Goal: Information Seeking & Learning: Learn about a topic

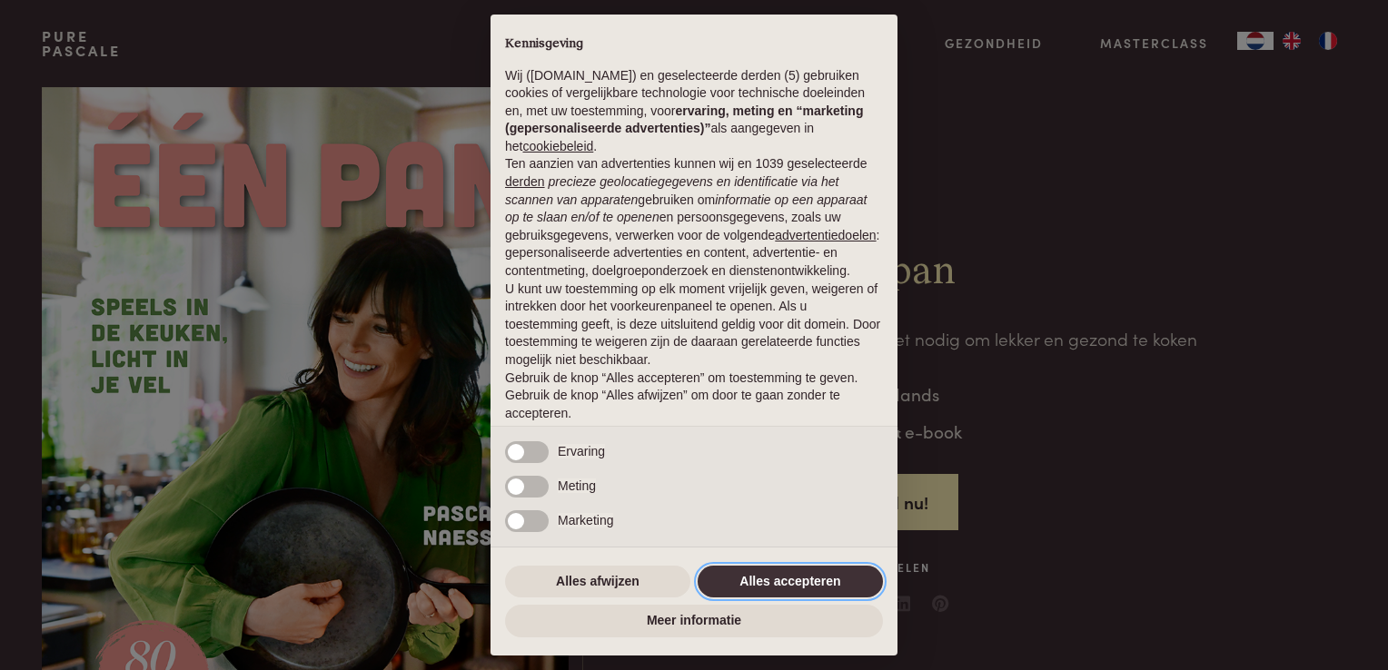
click at [774, 580] on button "Alles accepteren" at bounding box center [790, 582] width 185 height 33
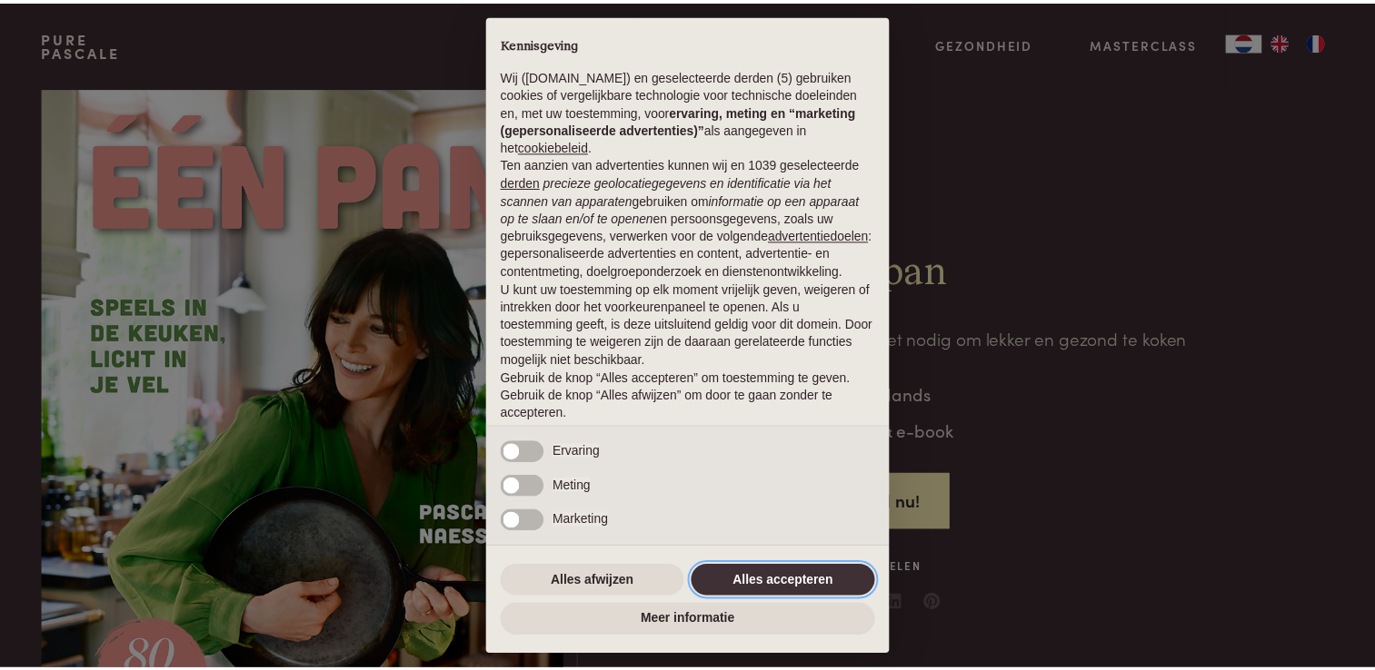
scroll to position [59, 0]
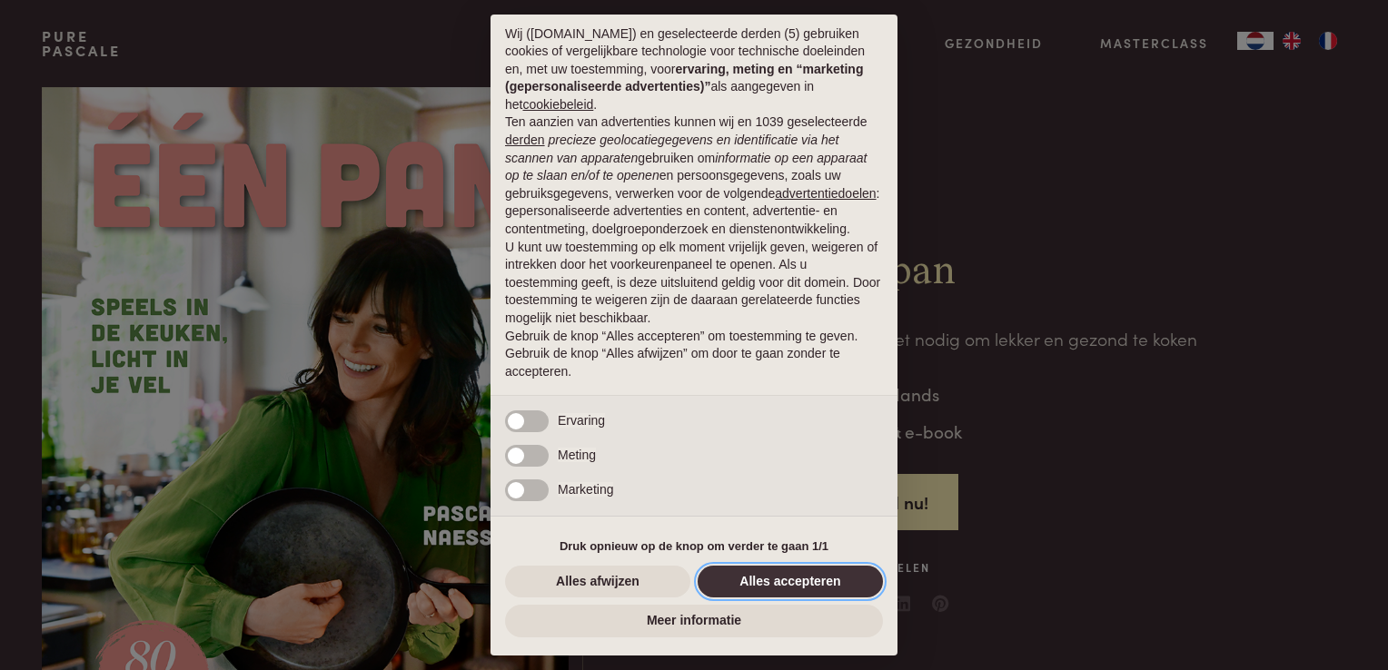
click at [776, 580] on button "Alles accepteren" at bounding box center [790, 582] width 185 height 33
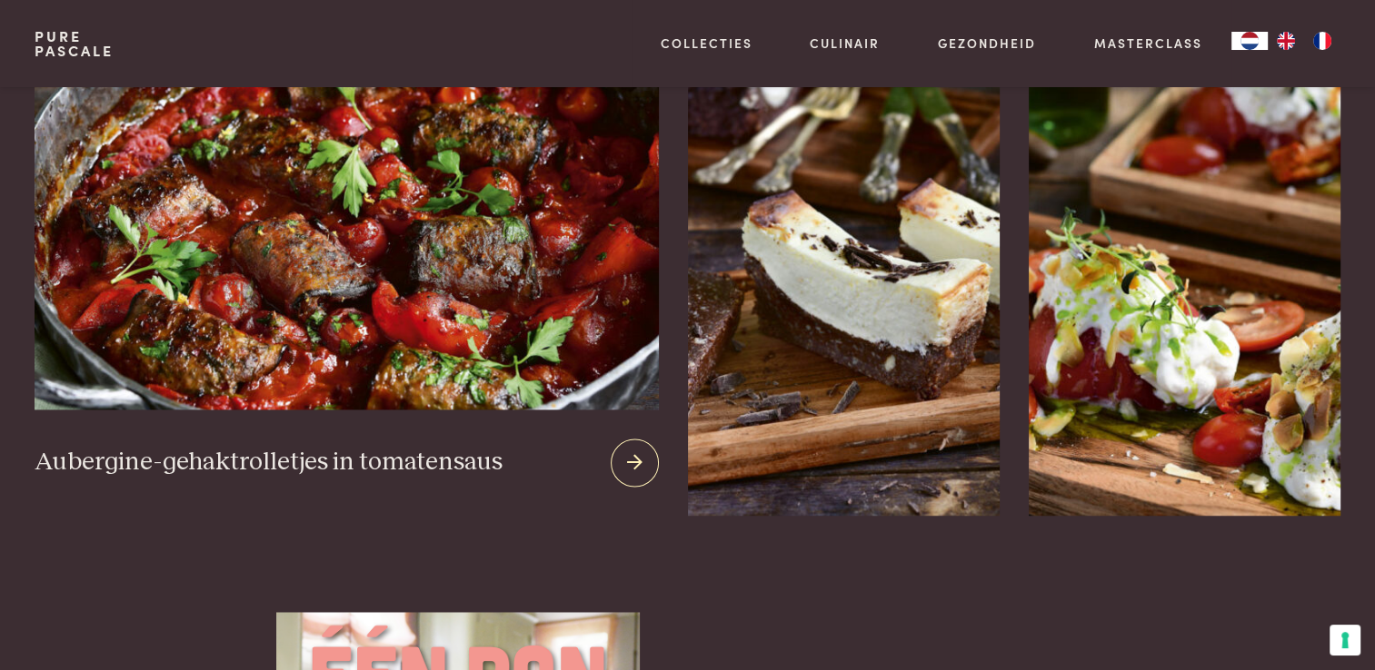
scroll to position [2362, 0]
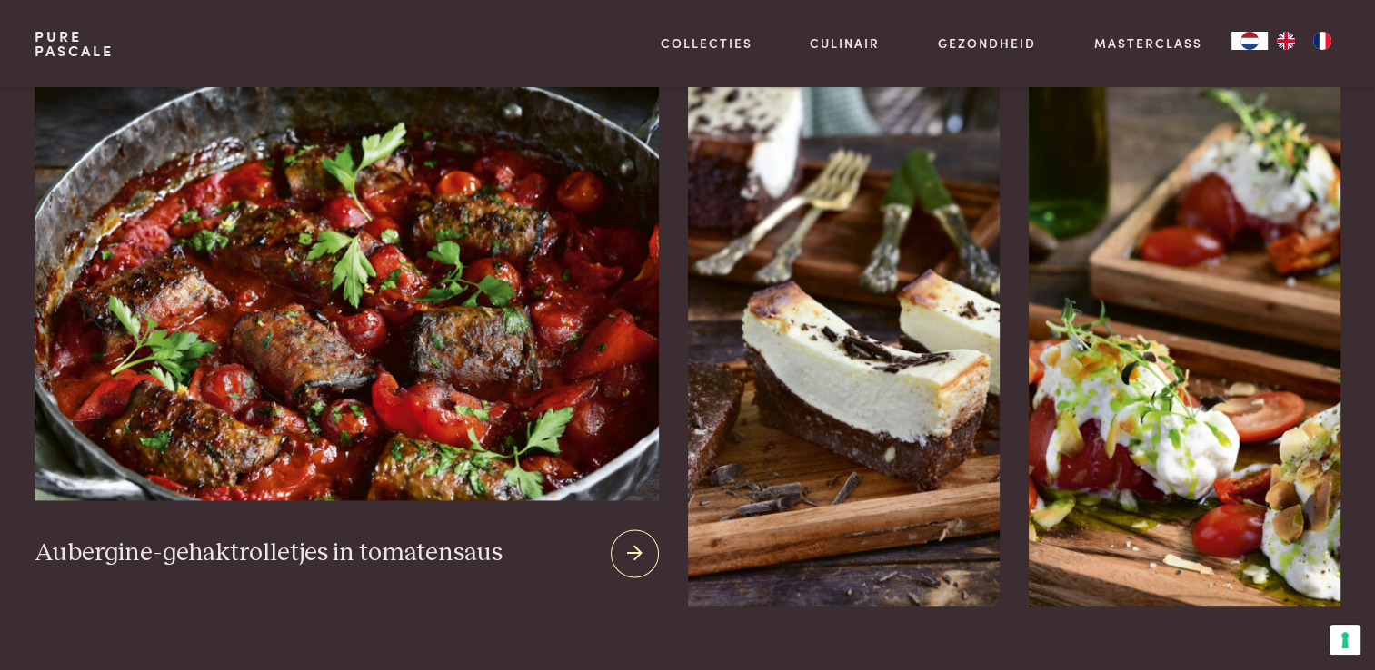
click at [405, 267] on img at bounding box center [346, 281] width 623 height 439
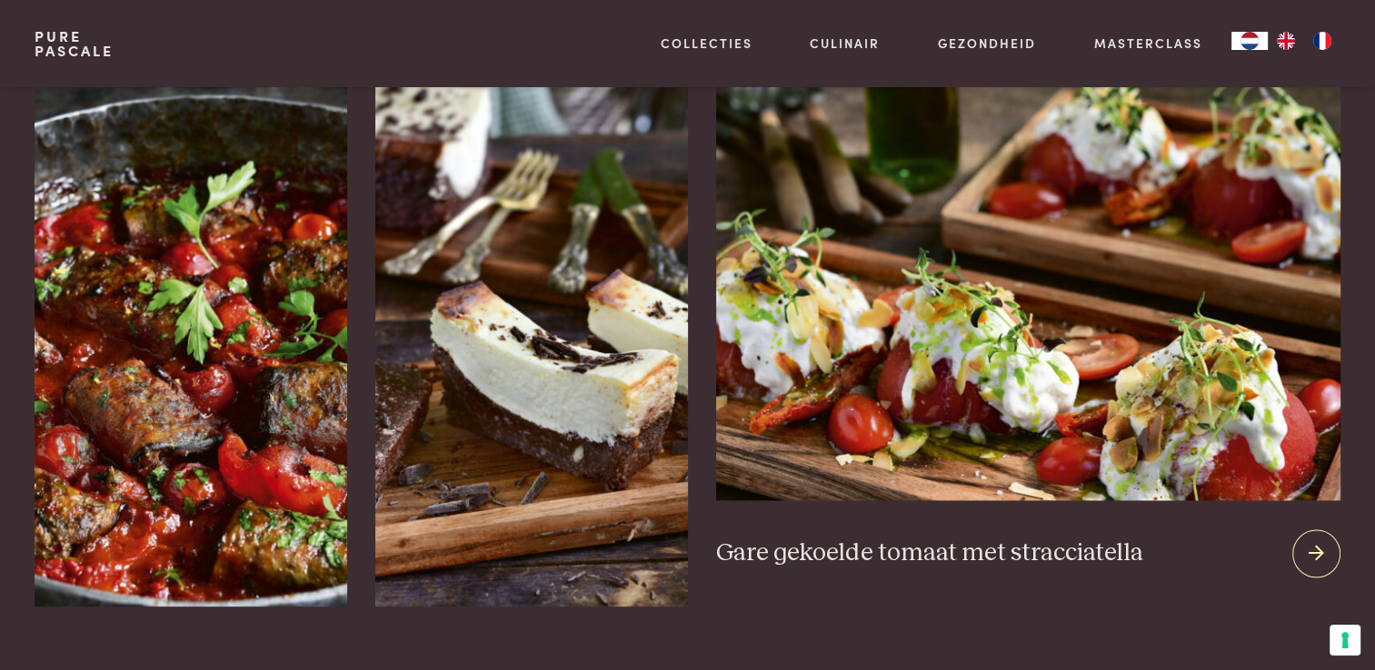
click at [1136, 289] on img at bounding box center [1027, 281] width 623 height 439
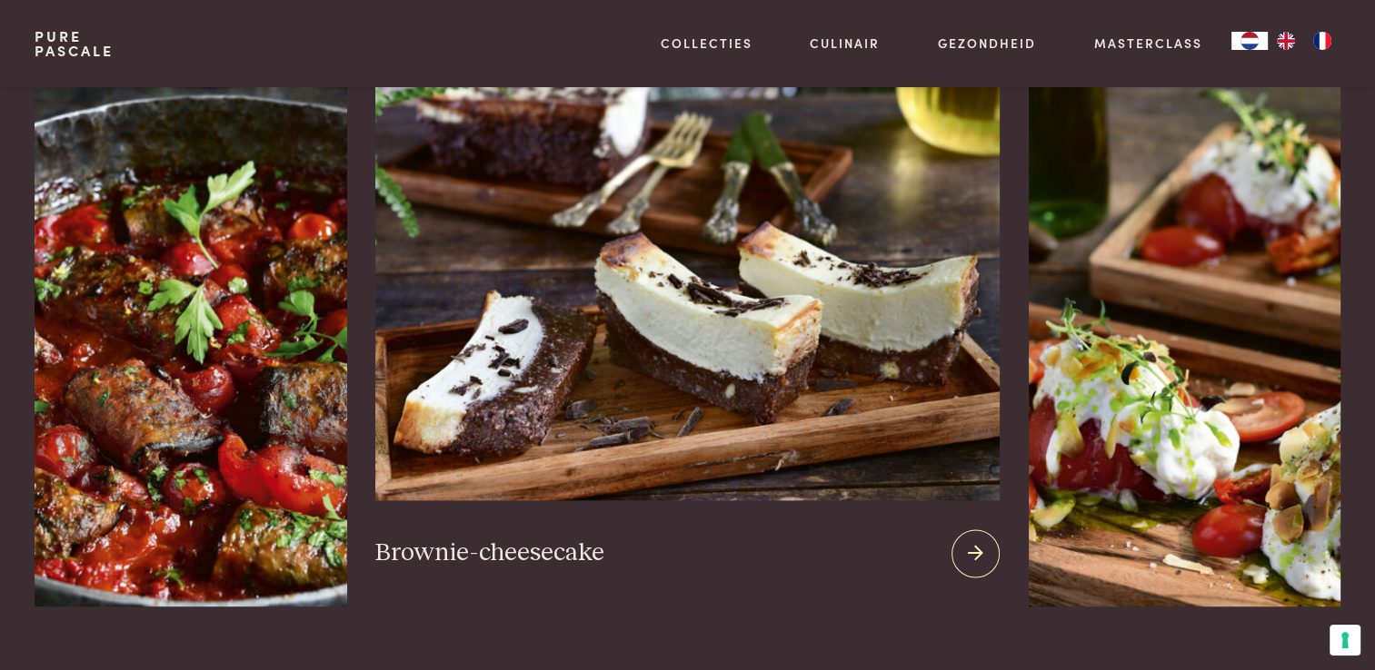
click at [760, 318] on img at bounding box center [686, 281] width 623 height 439
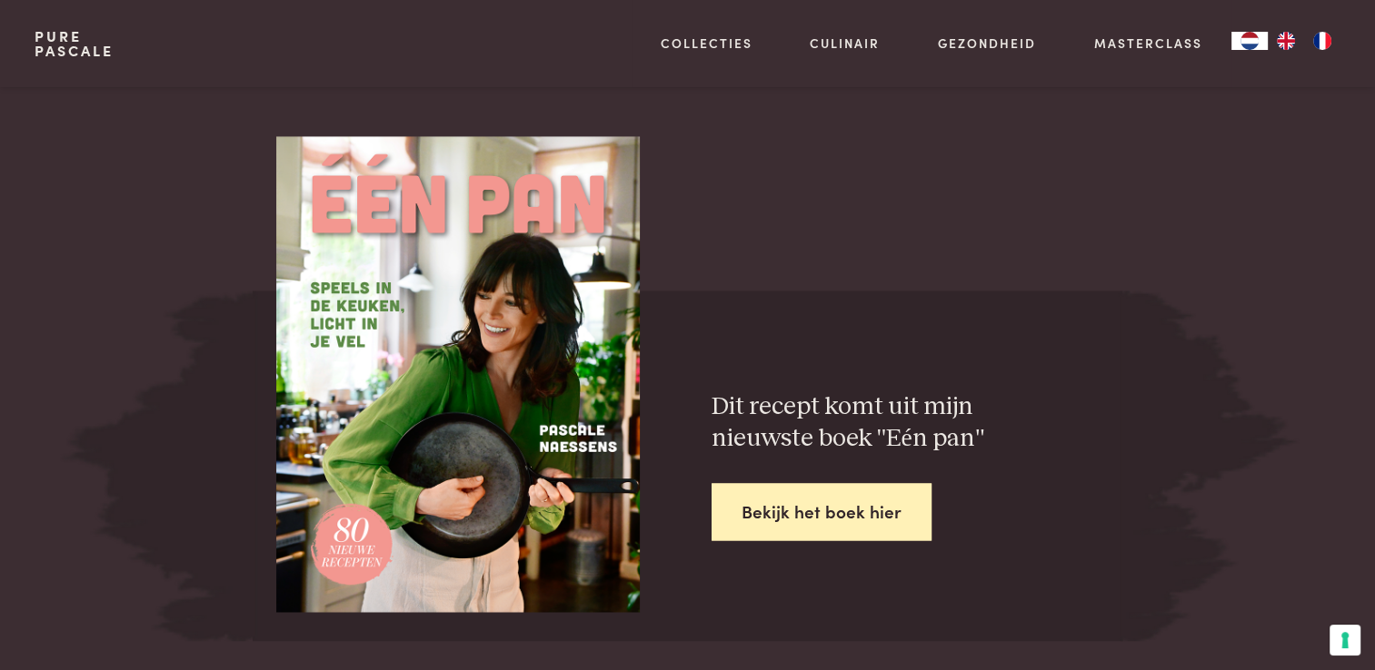
scroll to position [2816, 0]
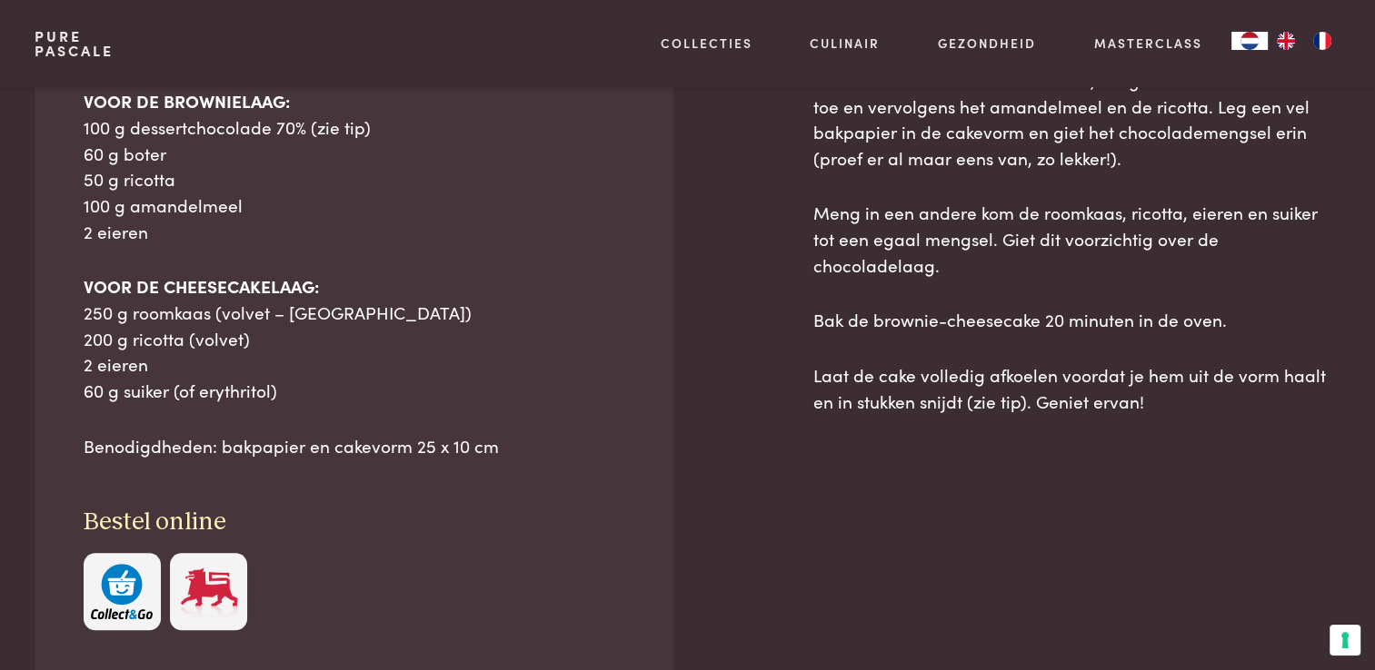
scroll to position [999, 0]
